Goal: Task Accomplishment & Management: Use online tool/utility

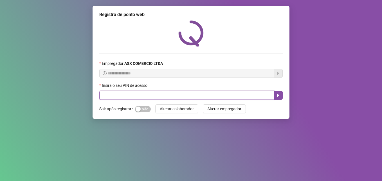
click at [144, 97] on input "text" at bounding box center [186, 95] width 175 height 9
type input "*****"
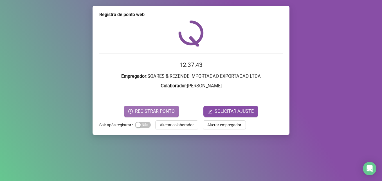
click at [152, 110] on span "REGISTRAR PONTO" at bounding box center [155, 111] width 40 height 7
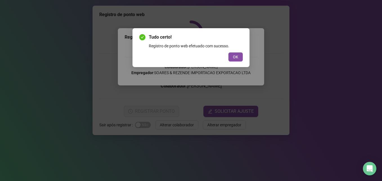
click at [233, 55] on button "OK" at bounding box center [236, 56] width 14 height 9
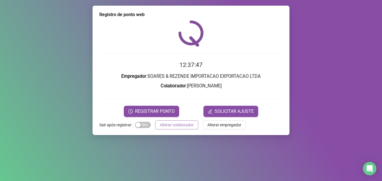
click at [186, 125] on span "Alterar colaborador" at bounding box center [177, 125] width 34 height 6
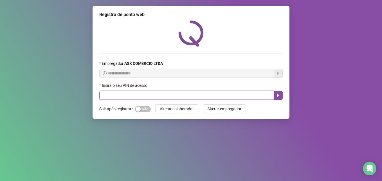
click at [184, 93] on input "text" at bounding box center [186, 95] width 175 height 9
click at [173, 96] on input "text" at bounding box center [186, 95] width 175 height 9
type input "*****"
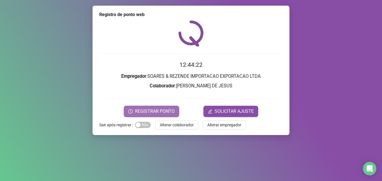
click at [166, 115] on button "REGISTRAR PONTO" at bounding box center [151, 111] width 55 height 11
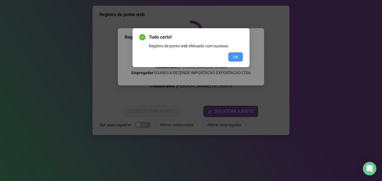
click at [233, 57] on button "OK" at bounding box center [236, 56] width 14 height 9
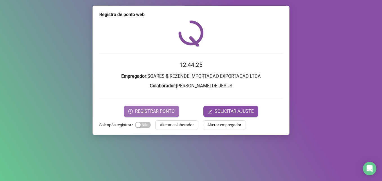
click at [154, 109] on span "REGISTRAR PONTO" at bounding box center [155, 111] width 40 height 7
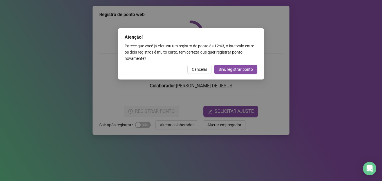
click at [204, 62] on div "Atenção! Parece que você já efetuou um registro de ponto às 12:43 , o intervalo…" at bounding box center [191, 53] width 146 height 51
click at [201, 68] on span "Cancelar" at bounding box center [199, 69] width 15 height 6
